Goal: Transaction & Acquisition: Purchase product/service

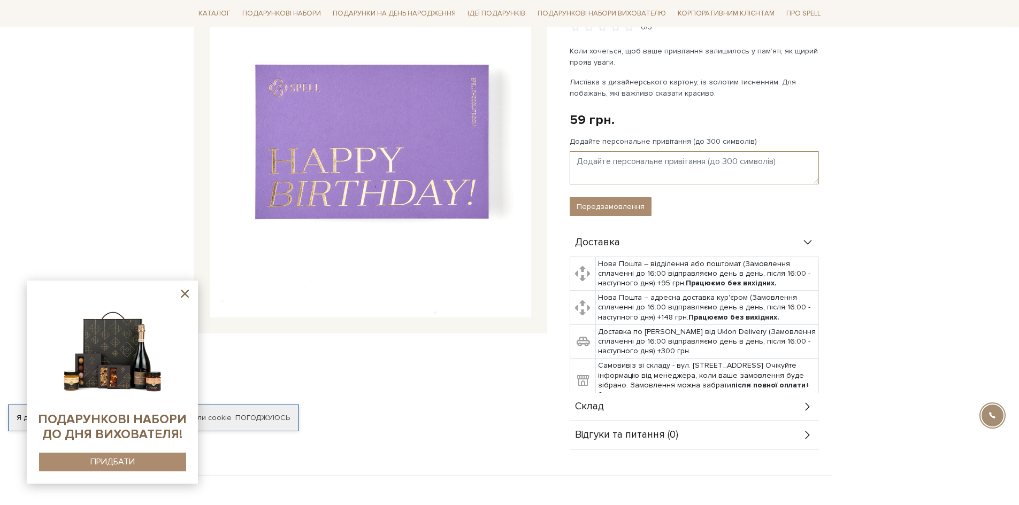
click at [590, 151] on textarea "Додайте персональне привітання (до 300 символів)" at bounding box center [694, 167] width 249 height 33
paste textarea "Дорога Оксанка! Вітаю тебе з Днем народження! Бажаю тобі завжди залишатися тако…"
type textarea "Дорога Оксанка! Вітаю тебе з Днем народження! Бажаю тобі завжди залишатися тако…"
click at [590, 197] on button "Передзамовлення" at bounding box center [611, 206] width 82 height 19
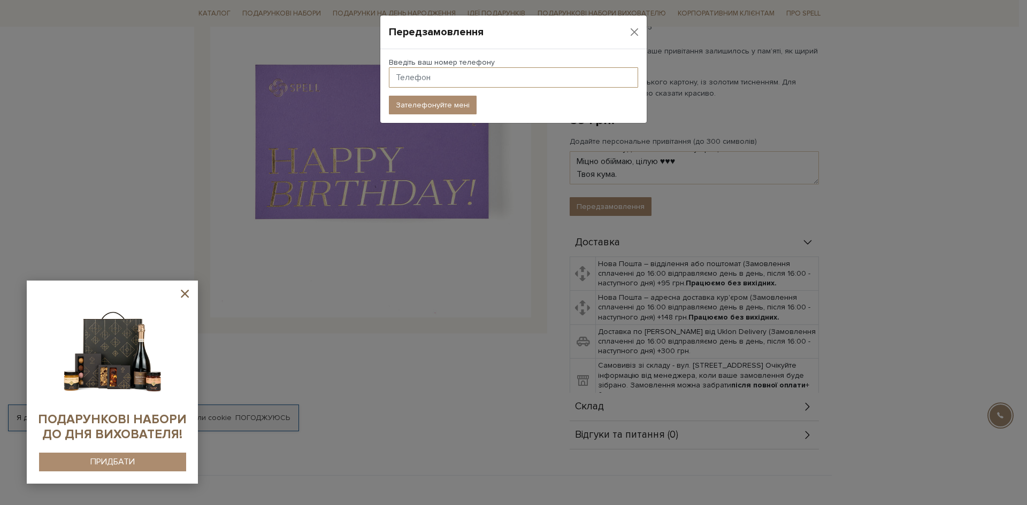
click at [410, 80] on input "text" at bounding box center [513, 77] width 249 height 20
type input "[PHONE_NUMBER]"
click at [635, 33] on button "Close" at bounding box center [634, 32] width 16 height 16
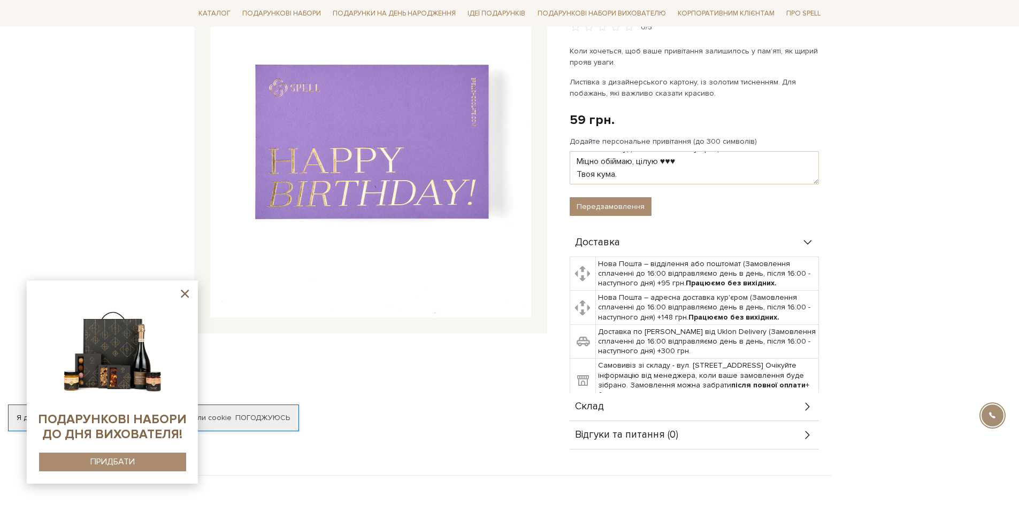
click at [184, 292] on icon at bounding box center [184, 293] width 13 height 13
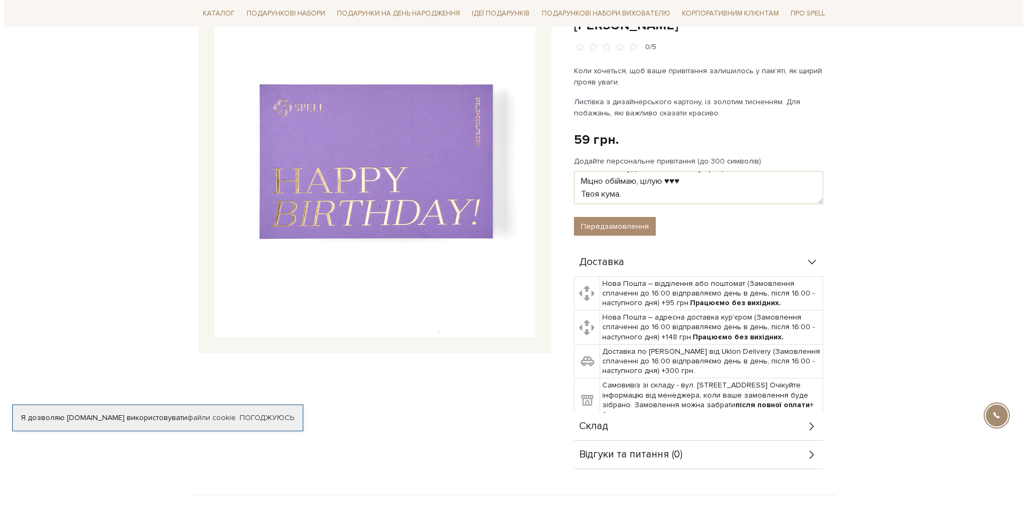
scroll to position [0, 0]
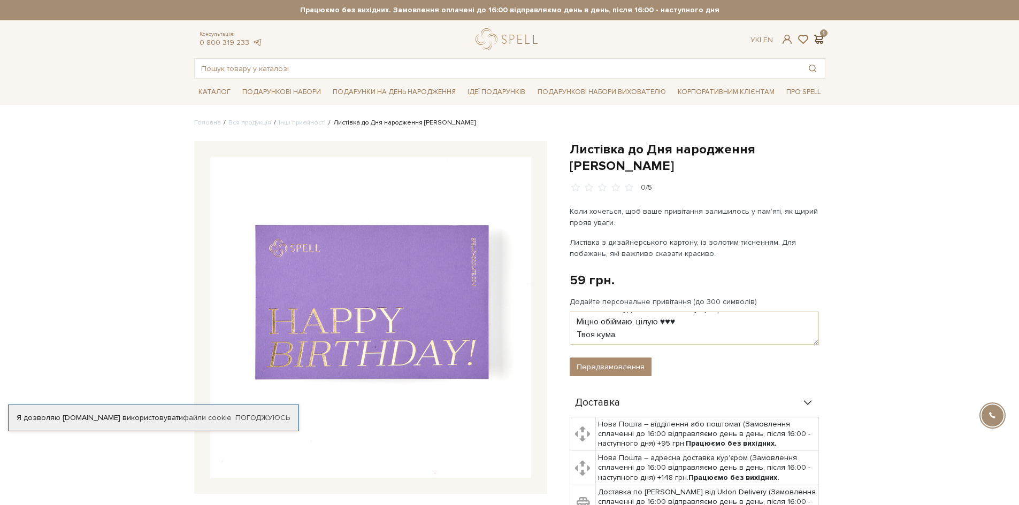
click at [817, 39] on span at bounding box center [818, 39] width 13 height 11
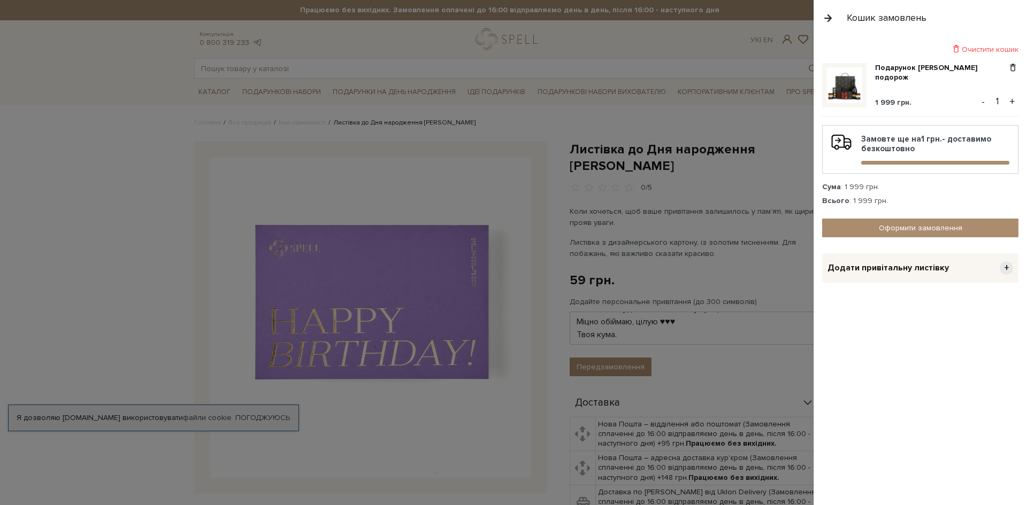
click at [861, 270] on span "Додати привітальну листівку" at bounding box center [887, 268] width 121 height 11
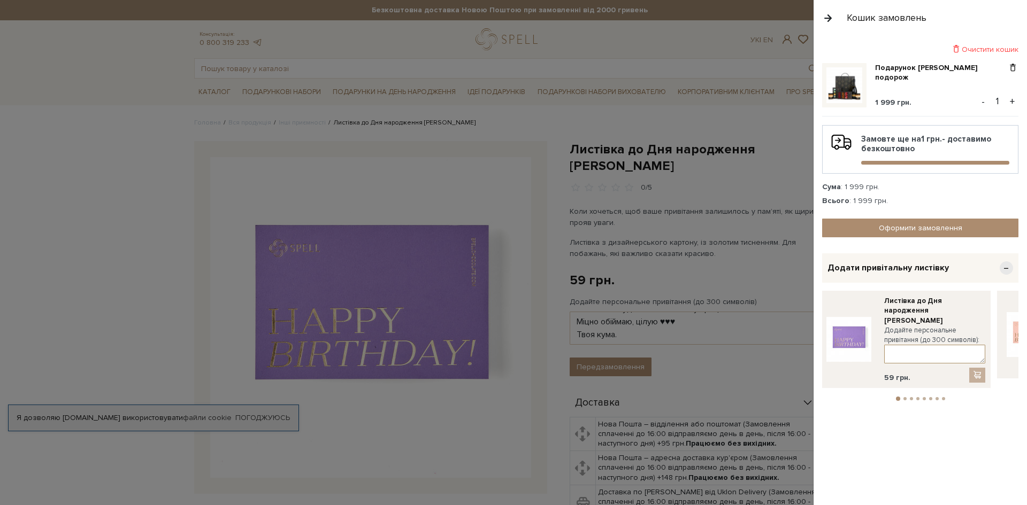
click at [895, 347] on textarea at bounding box center [934, 354] width 101 height 19
paste textarea "Дорога Оксанка! Вітаю тебе з Днем народження! Бажаю тобі завжди залишатися тако…"
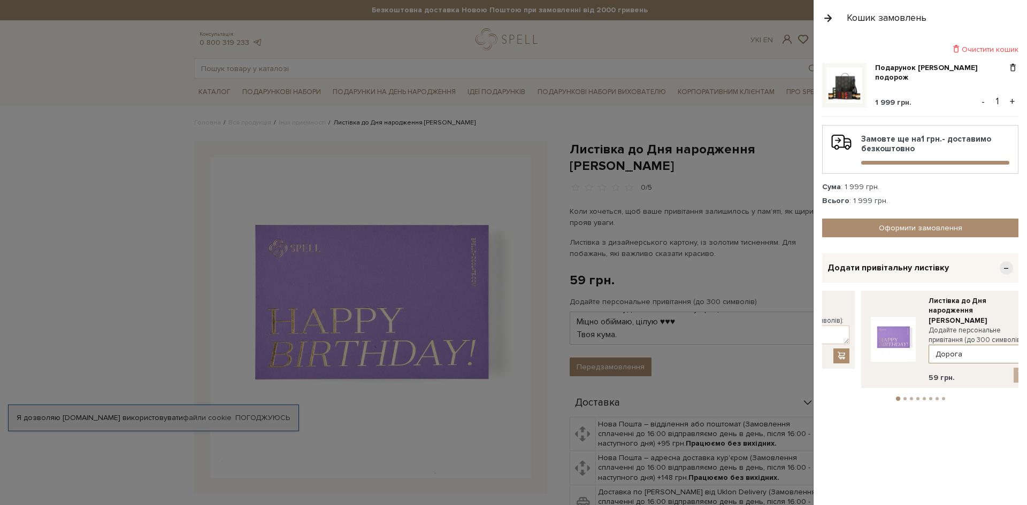
drag, startPoint x: 972, startPoint y: 347, endPoint x: 1017, endPoint y: 337, distance: 45.5
click at [1017, 337] on div "Додайте персональне привітання (до 300 символів): Дорога Оксанка! Вітаю тебе з …" at bounding box center [978, 345] width 101 height 38
drag, startPoint x: 1006, startPoint y: 339, endPoint x: 855, endPoint y: 342, distance: 151.4
click at [867, 342] on link at bounding box center [890, 339] width 53 height 87
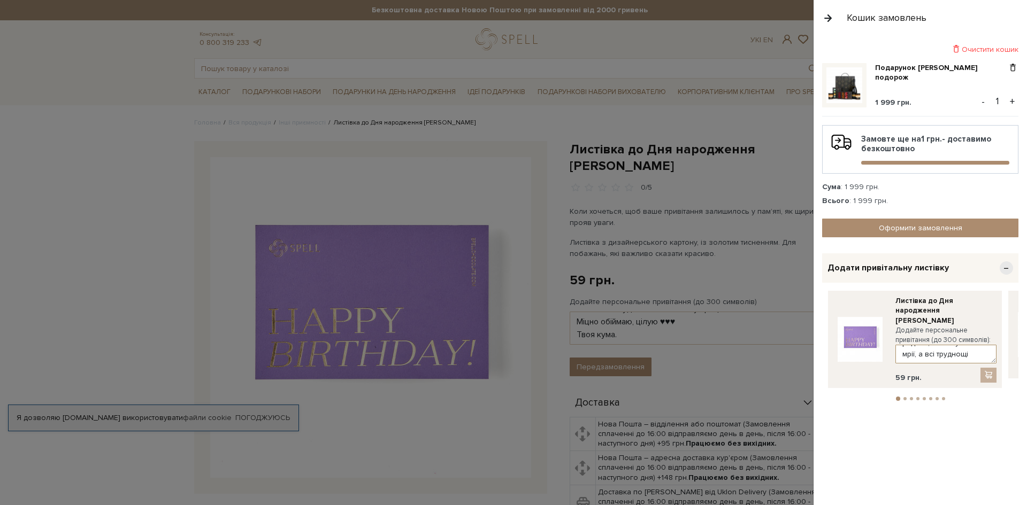
scroll to position [168, 0]
drag, startPoint x: 892, startPoint y: 347, endPoint x: 903, endPoint y: 351, distance: 11.3
click at [903, 351] on textarea "Дорога Оксанка! Вітаю тебе з Днем народження! Бажаю тобі завжди залишатися тако…" at bounding box center [945, 354] width 101 height 19
type textarea "т"
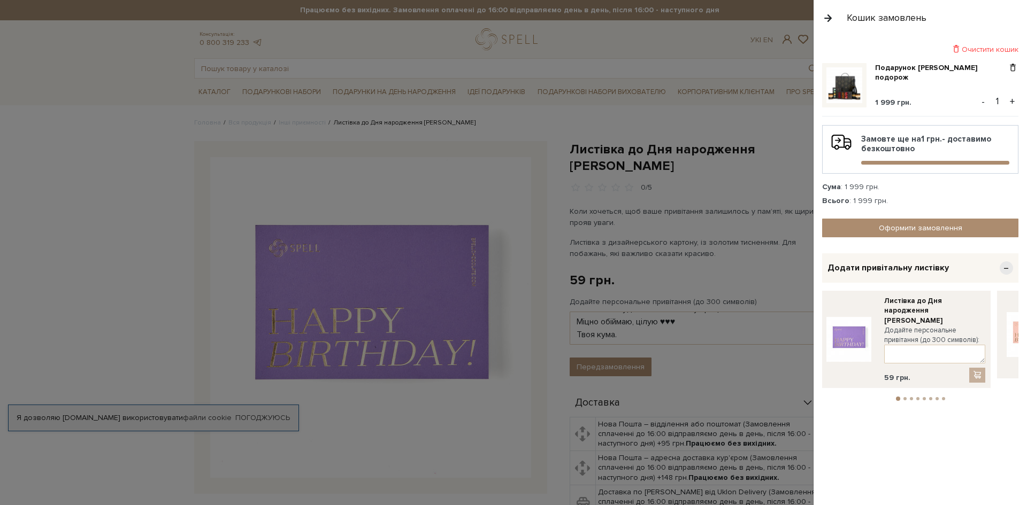
click at [837, 85] on img at bounding box center [844, 85] width 36 height 36
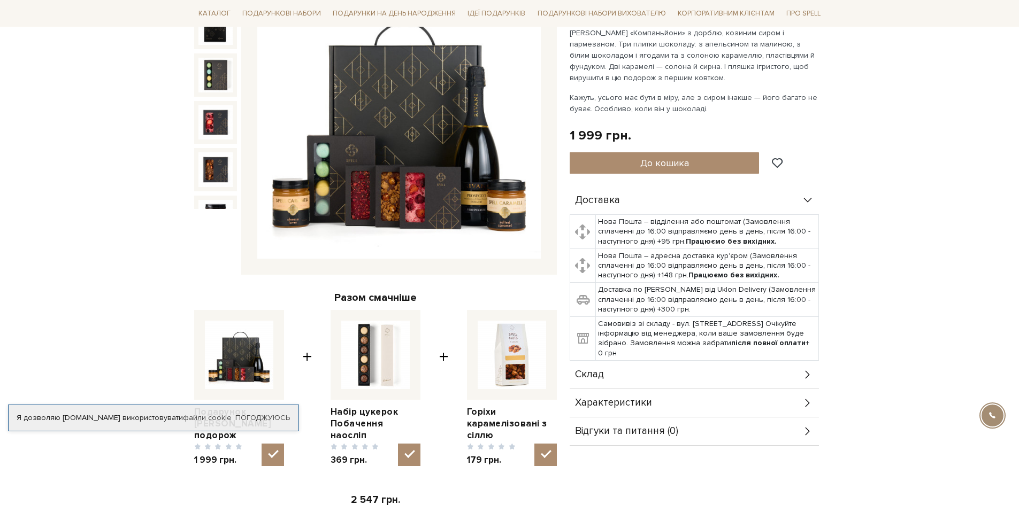
scroll to position [214, 0]
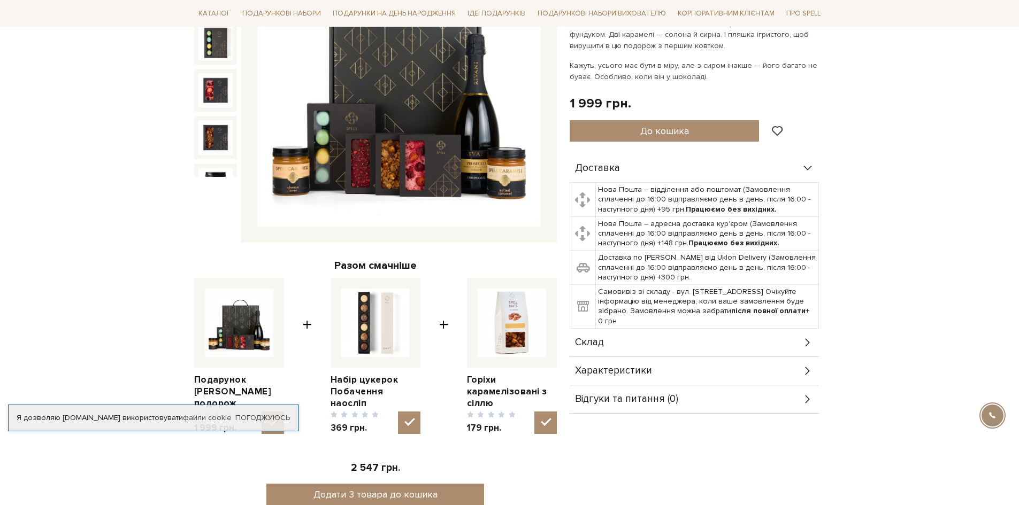
click at [662, 344] on div "Склад" at bounding box center [694, 343] width 249 height 28
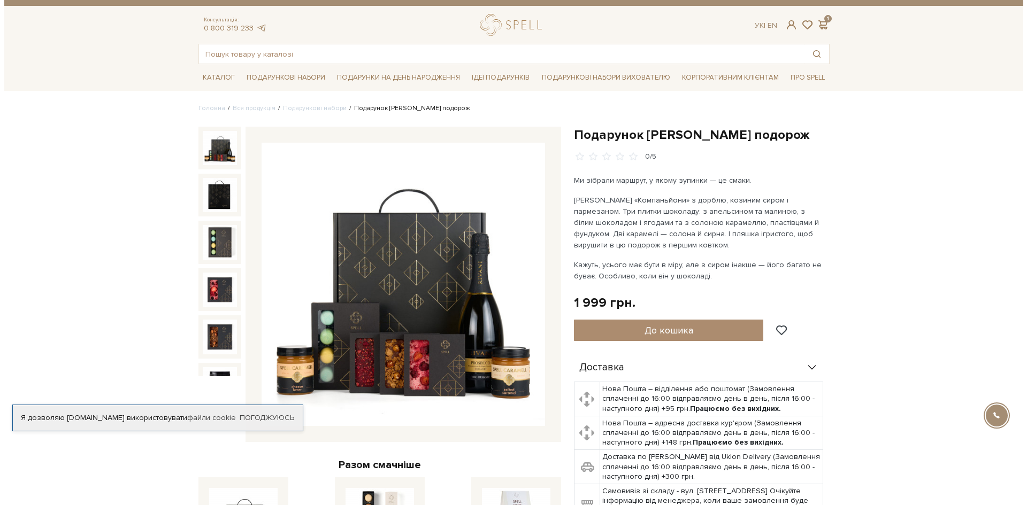
scroll to position [0, 0]
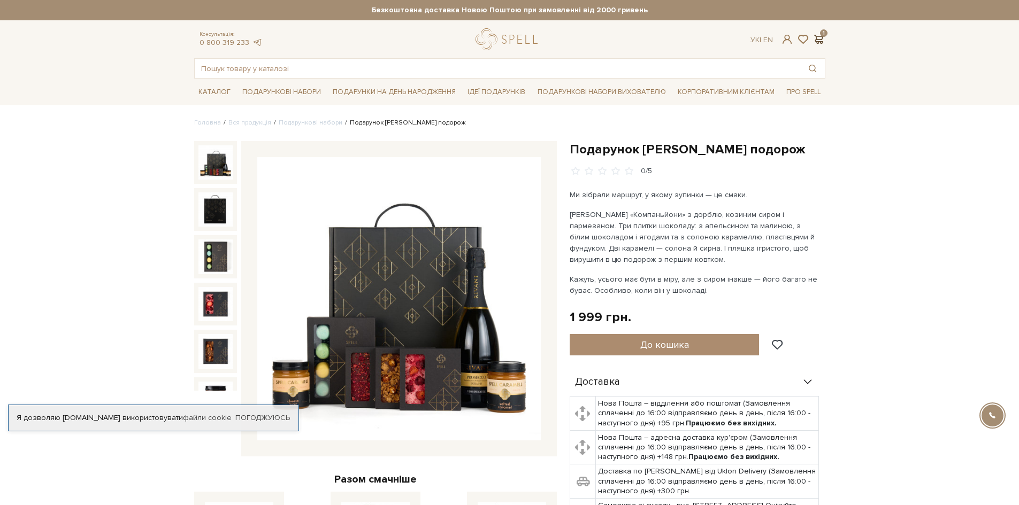
click at [817, 40] on span at bounding box center [818, 39] width 13 height 11
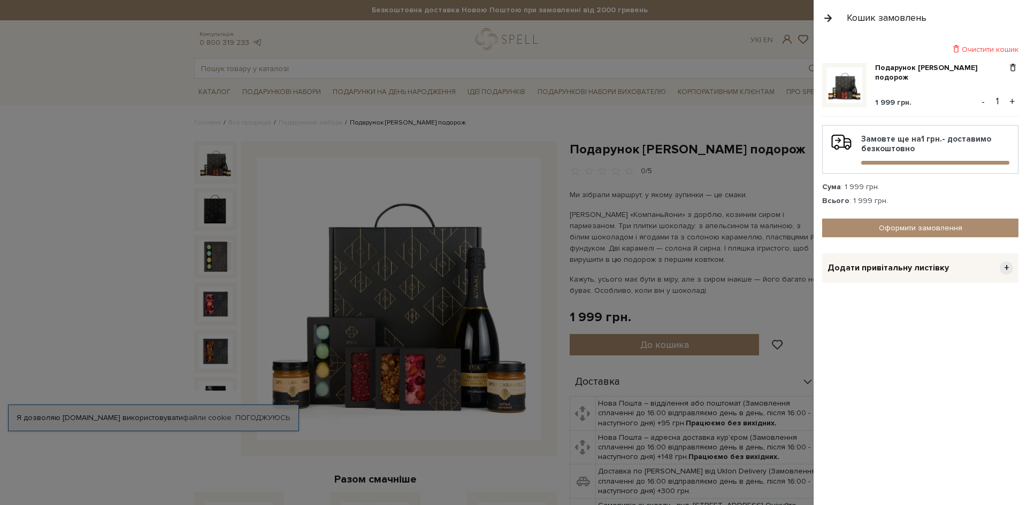
click at [882, 272] on span "Додати привітальну листівку" at bounding box center [887, 268] width 121 height 11
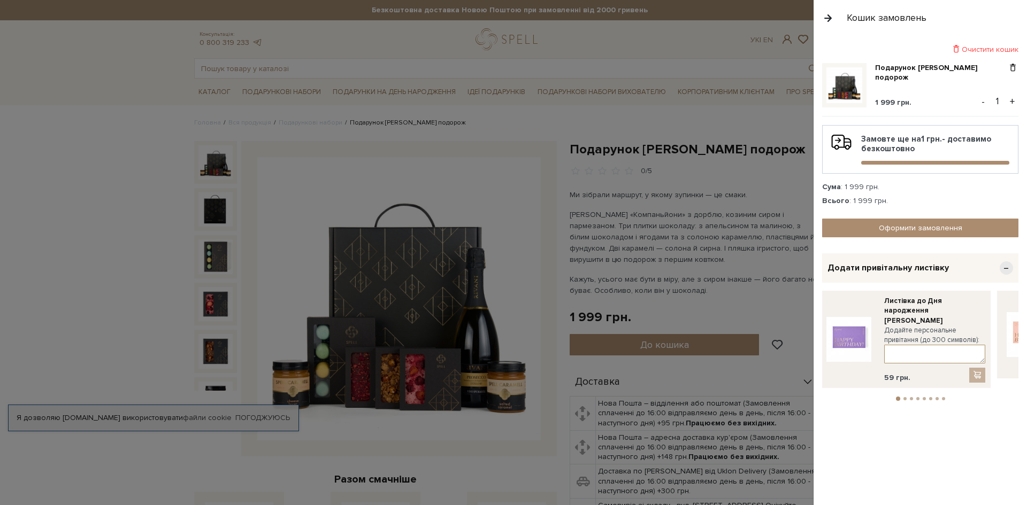
click at [888, 348] on textarea at bounding box center [934, 354] width 101 height 19
paste textarea "Дорога Оксанка! Вітаю тебе з Днем народження! Бажаю тобі завжди залишатися тако…"
type textarea "Д"
paste textarea "Дорога [PERSON_NAME]! Вітаю тебе з Днем народження! Бажаю завжди залишатися так…"
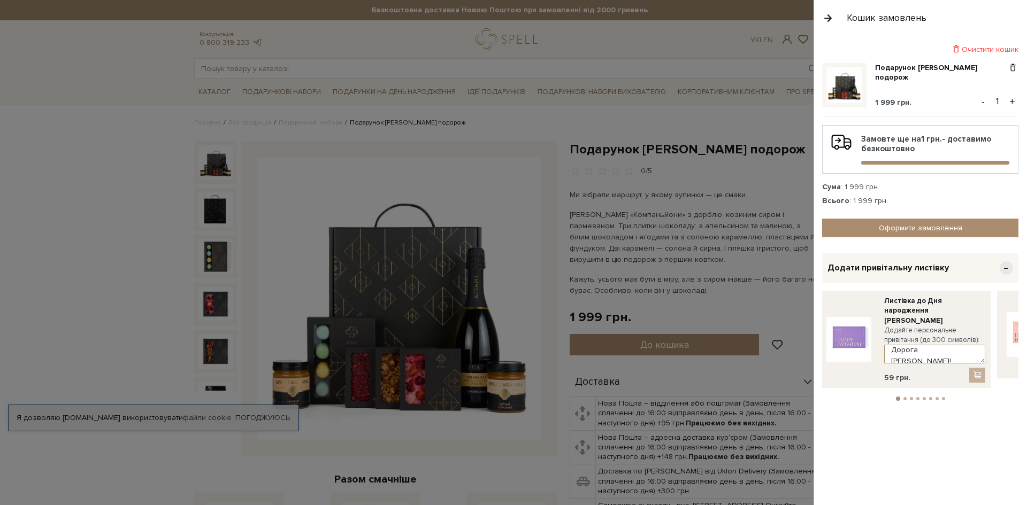
type textarea "Дорога [PERSON_NAME]! Вітаю тебе з Днем народження! Бажаю завжди залишатися так…"
click at [978, 369] on div at bounding box center [977, 375] width 16 height 15
click at [978, 368] on div at bounding box center [977, 375] width 16 height 15
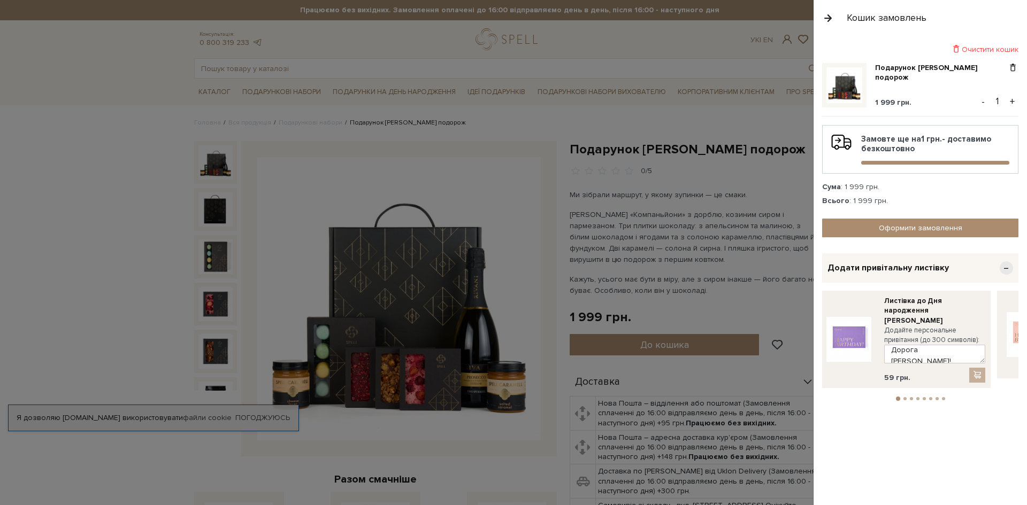
click at [978, 368] on div at bounding box center [977, 375] width 16 height 15
click at [980, 368] on div at bounding box center [977, 375] width 16 height 15
click at [976, 368] on div at bounding box center [977, 375] width 16 height 15
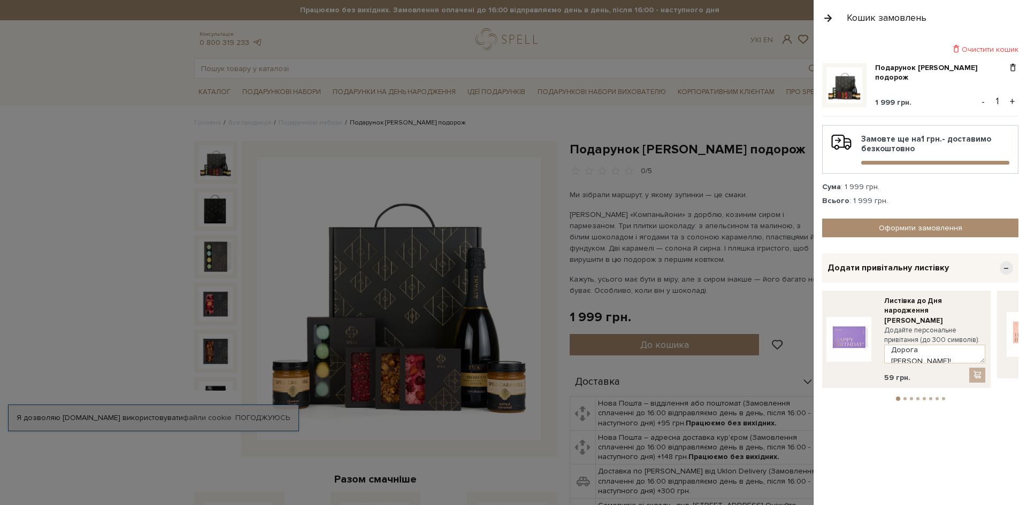
click at [976, 368] on div at bounding box center [977, 375] width 16 height 15
click at [901, 307] on link "Листівка до Дня народження [PERSON_NAME]" at bounding box center [934, 310] width 101 height 29
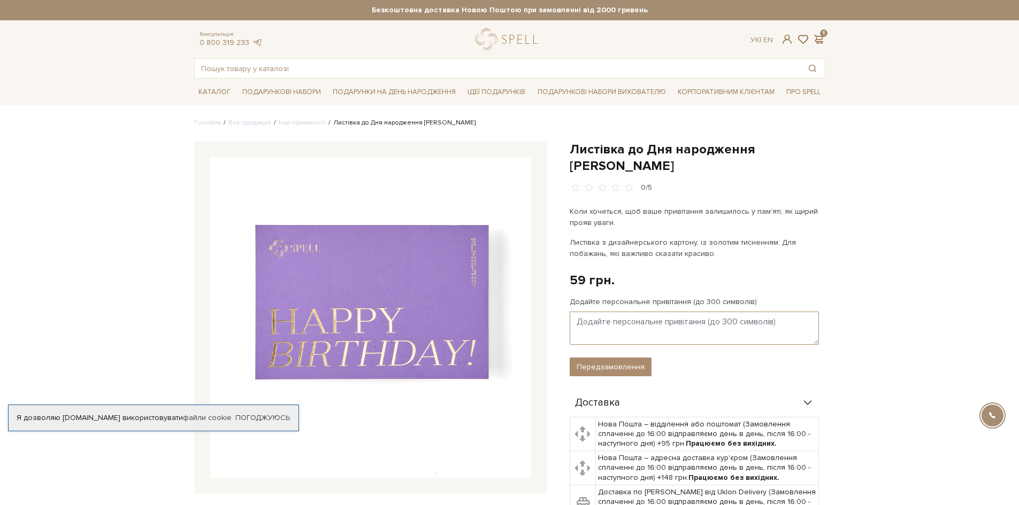
click at [591, 312] on textarea "Додайте персональне привітання (до 300 символів)" at bounding box center [694, 328] width 249 height 33
paste textarea "Дорога [PERSON_NAME]! Вітаю тебе з Днем народження! Бажаю завжди залишатися так…"
type textarea "Дорога [PERSON_NAME]! Вітаю тебе з Днем народження! Бажаю завжди залишатися так…"
click at [616, 358] on button "Передзамовлення" at bounding box center [611, 367] width 82 height 19
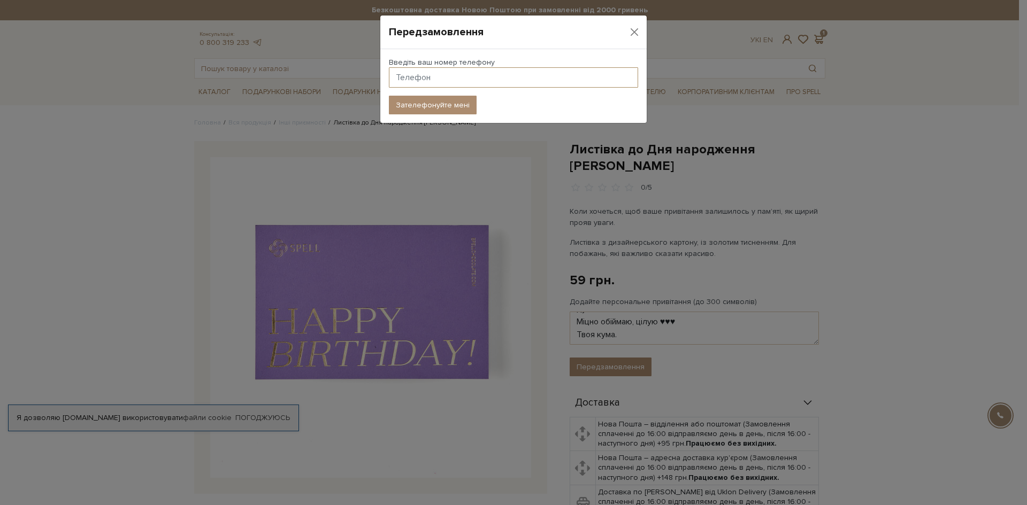
click at [403, 78] on input "text" at bounding box center [513, 77] width 249 height 20
type input "[PHONE_NUMBER]"
click at [449, 102] on button "Зателефонуйте мені" at bounding box center [433, 105] width 88 height 19
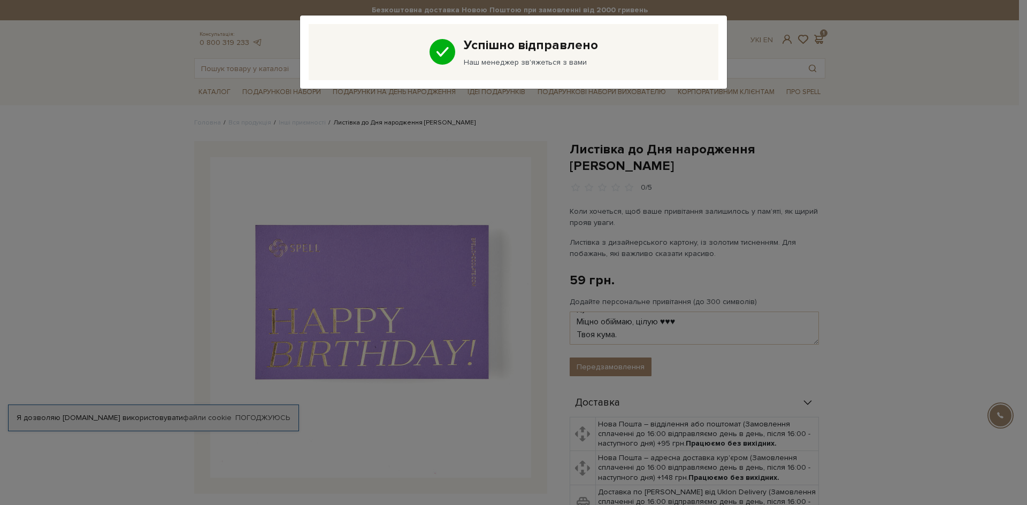
click at [534, 251] on div "Успішно відправлено Наш менеджер зв'яжеться з вами" at bounding box center [513, 252] width 1027 height 505
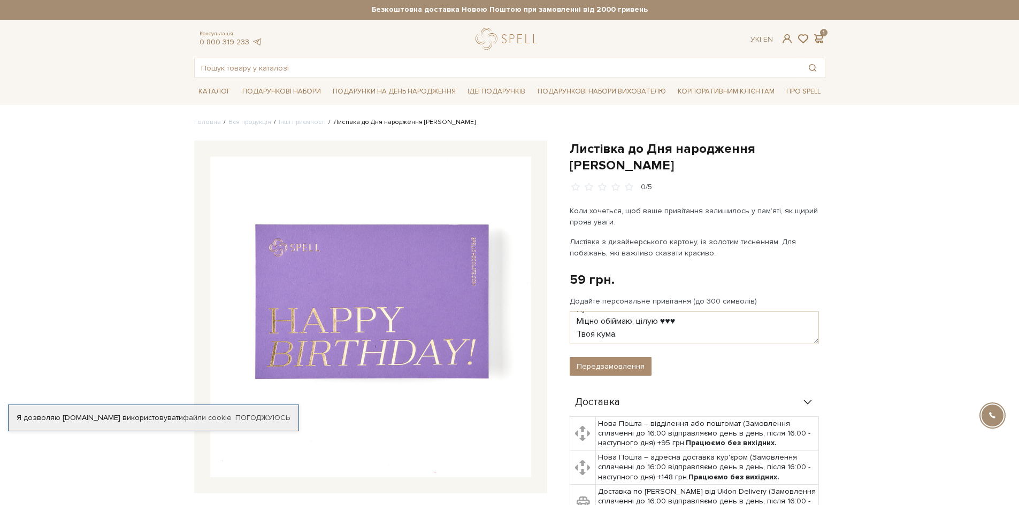
scroll to position [0, 0]
click at [816, 42] on span at bounding box center [818, 39] width 13 height 11
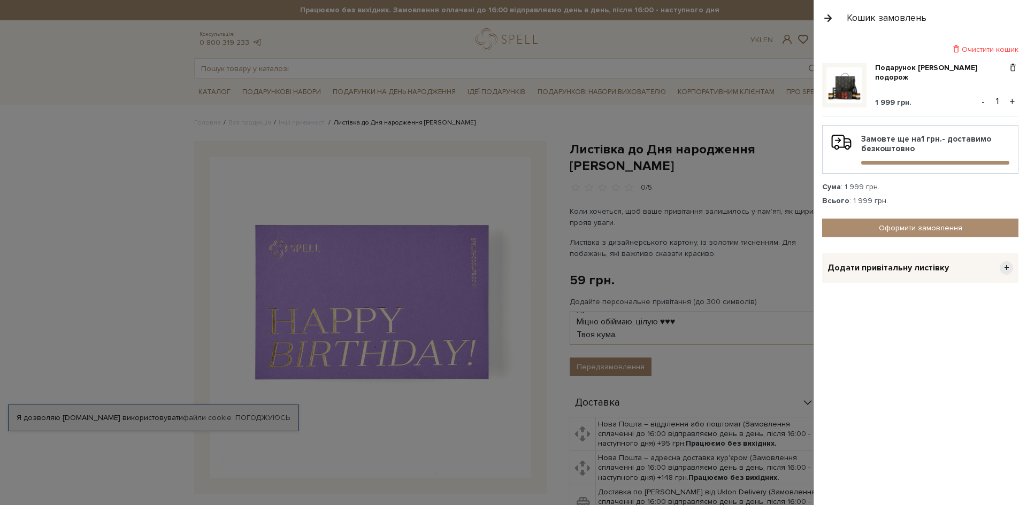
click at [923, 268] on span "Додати привітальну листівку" at bounding box center [887, 268] width 121 height 11
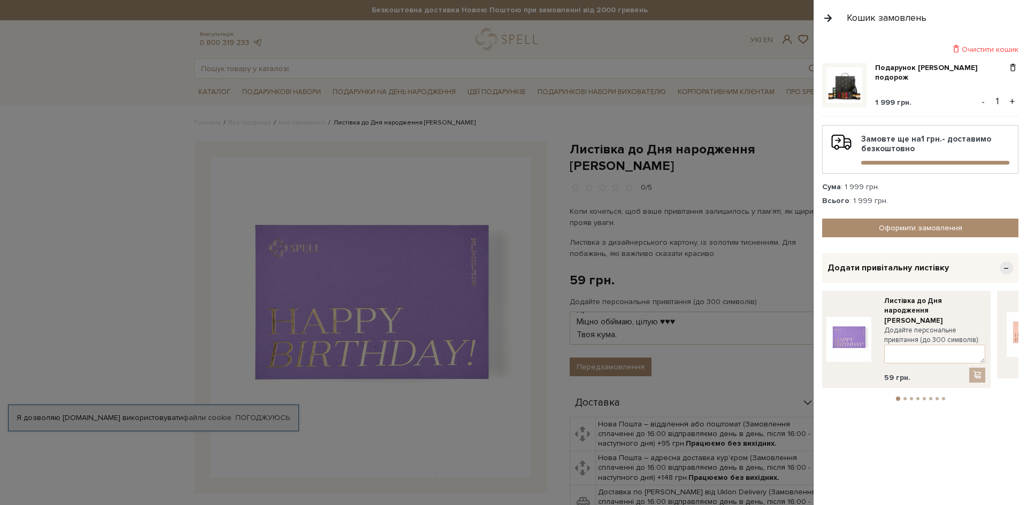
click at [976, 368] on div at bounding box center [977, 375] width 16 height 15
click at [976, 369] on div at bounding box center [977, 375] width 16 height 15
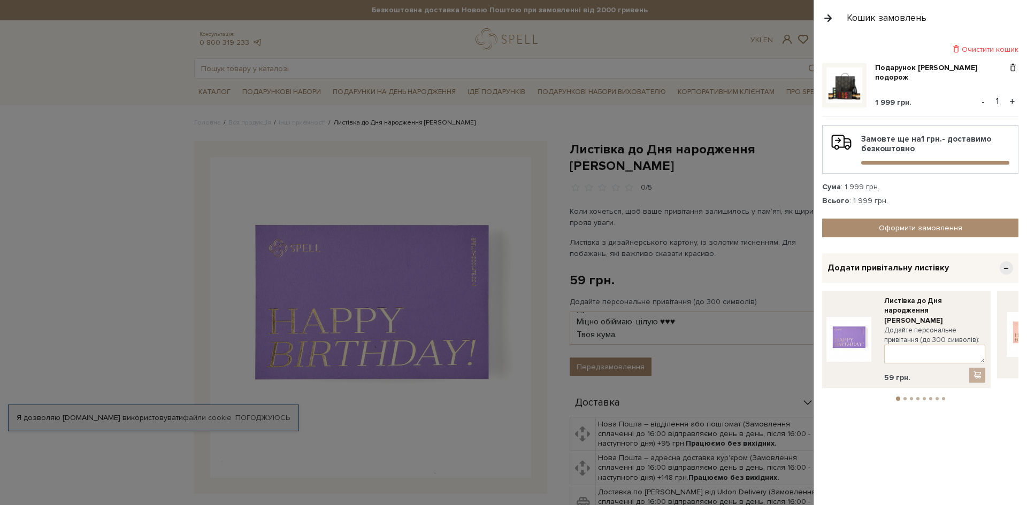
click at [976, 369] on div at bounding box center [977, 375] width 16 height 15
click at [1008, 269] on span "−" at bounding box center [1005, 268] width 13 height 13
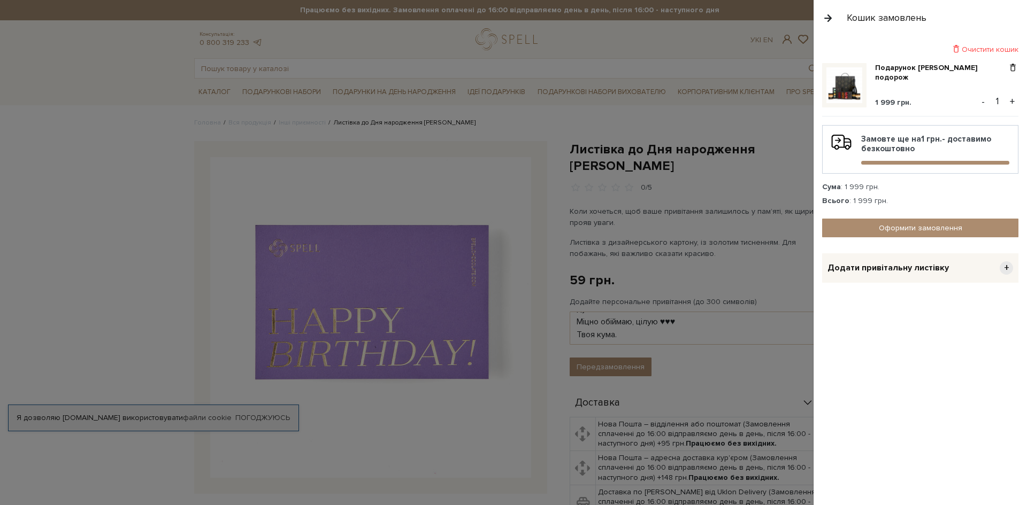
click at [1006, 270] on span "+" at bounding box center [1005, 268] width 13 height 13
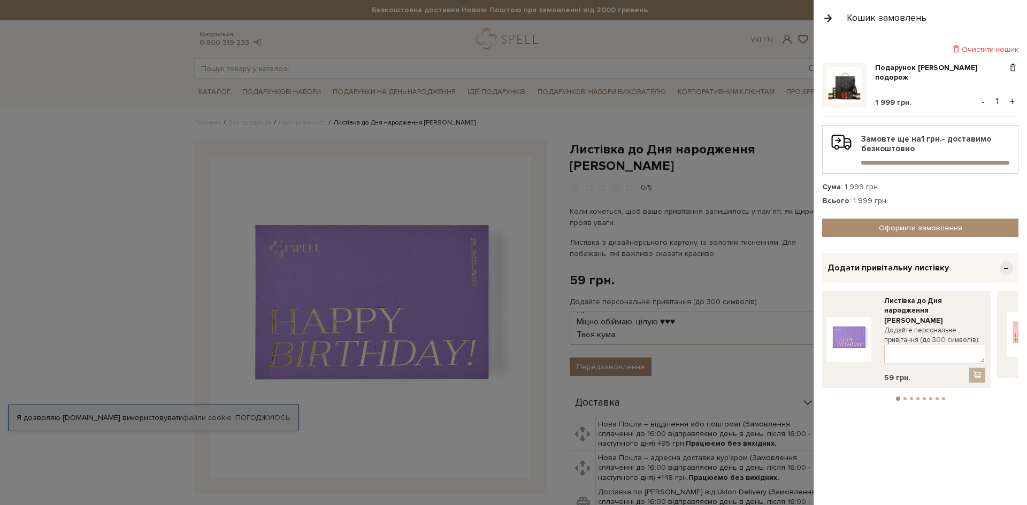
click at [768, 284] on div at bounding box center [513, 252] width 1027 height 505
